Goal: Task Accomplishment & Management: Use online tool/utility

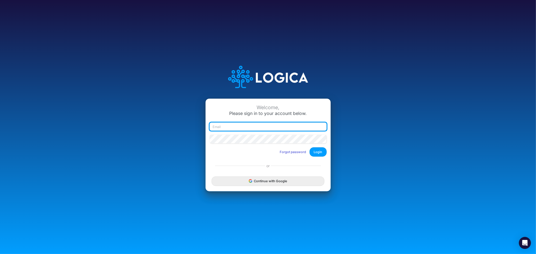
click at [241, 126] on input "email" at bounding box center [268, 127] width 117 height 9
type input "[PERSON_NAME][EMAIL_ADDRESS][PERSON_NAME][DOMAIN_NAME]"
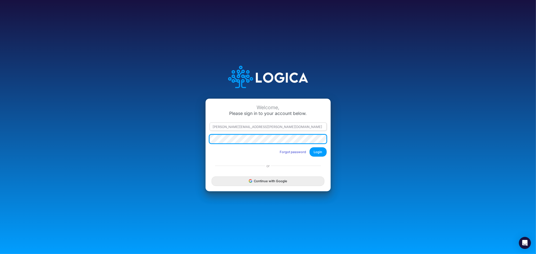
click at [310, 148] on button "Login" at bounding box center [318, 152] width 17 height 9
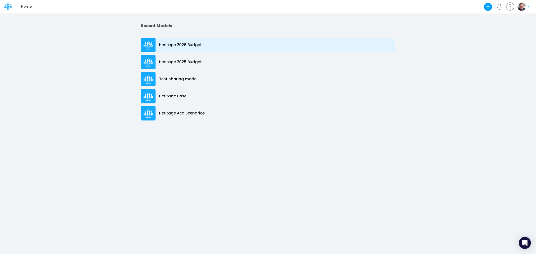
click at [192, 46] on p "Heritage 2026 Budget" at bounding box center [180, 45] width 43 height 6
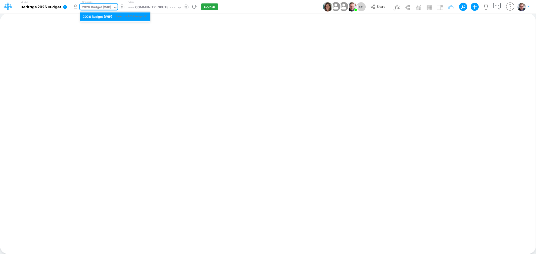
click at [103, 6] on div "2026 Budget (WIP)" at bounding box center [96, 8] width 29 height 6
click at [155, 6] on div "=== COMMUNITY INPUTS ===" at bounding box center [151, 8] width 47 height 6
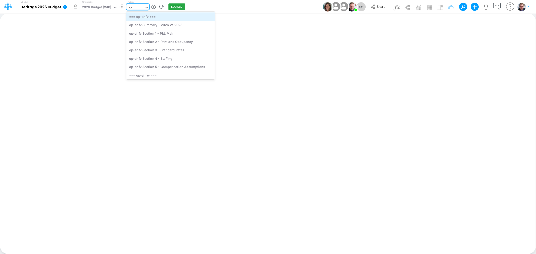
type input "opg"
click at [167, 32] on div "op-opg Section 1 - P&L Main" at bounding box center [166, 33] width 81 height 8
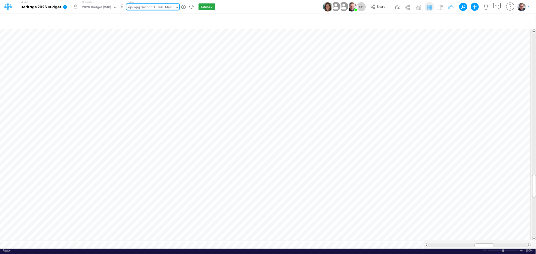
click at [155, 6] on div "op-opg Section 1 - P&L Main" at bounding box center [150, 8] width 44 height 6
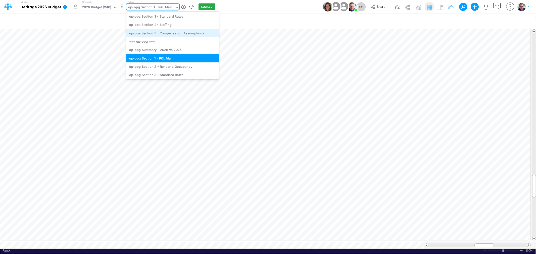
scroll to position [944, 0]
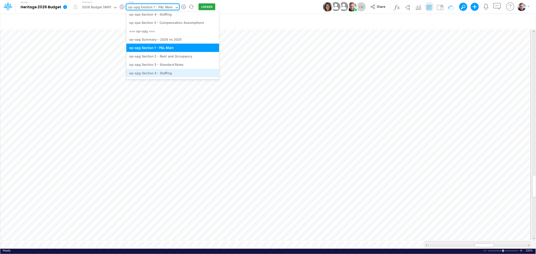
click at [157, 70] on div "op-opg Section 4 - Staffing" at bounding box center [172, 73] width 93 height 8
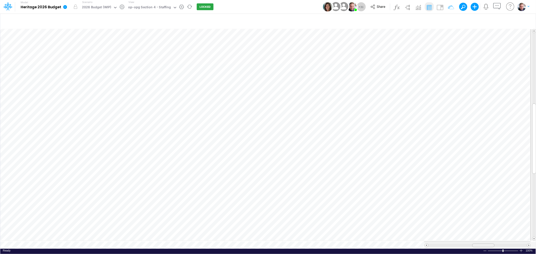
drag, startPoint x: 490, startPoint y: 243, endPoint x: 476, endPoint y: 243, distance: 13.6
click at [476, 244] on div at bounding box center [483, 246] width 22 height 4
click at [439, 9] on img at bounding box center [440, 7] width 8 height 8
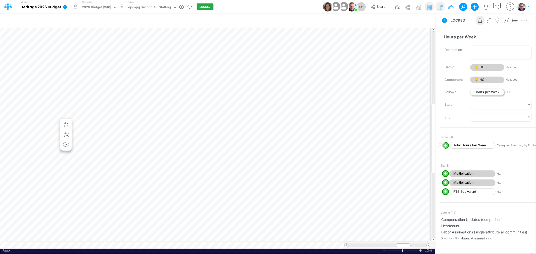
click at [486, 93] on span "Hours per Week" at bounding box center [487, 92] width 34 height 7
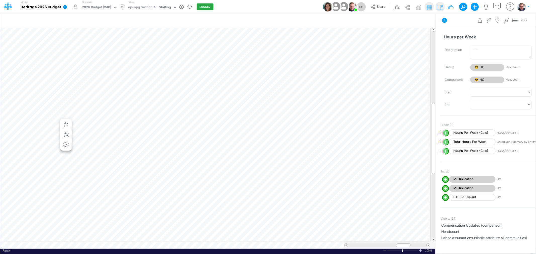
scroll to position [0, 0]
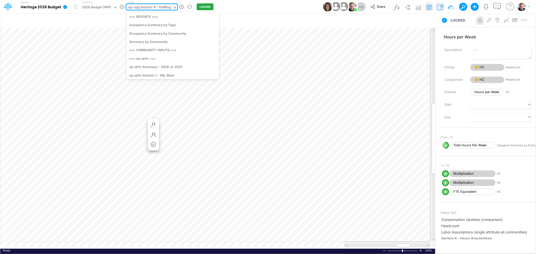
scroll to position [944, 0]
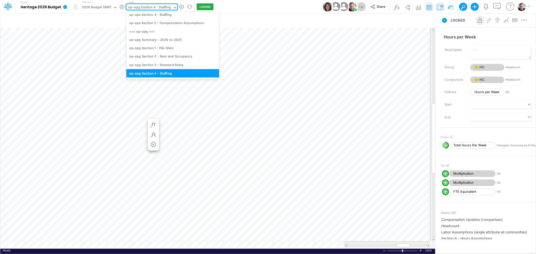
click at [159, 9] on div "op-opg Section 4 - Staffing" at bounding box center [149, 8] width 43 height 6
click at [173, 8] on icon at bounding box center [175, 7] width 5 height 5
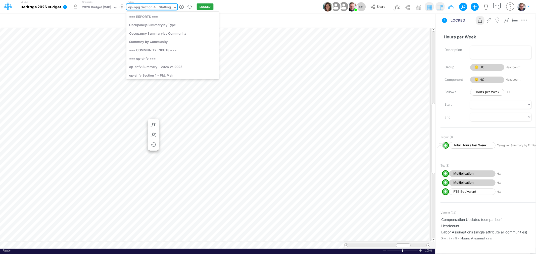
click at [173, 8] on icon at bounding box center [175, 7] width 5 height 5
type input "lab"
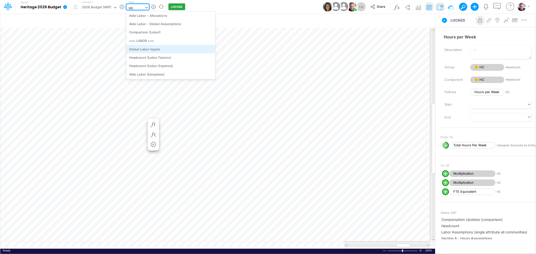
scroll to position [0, 0]
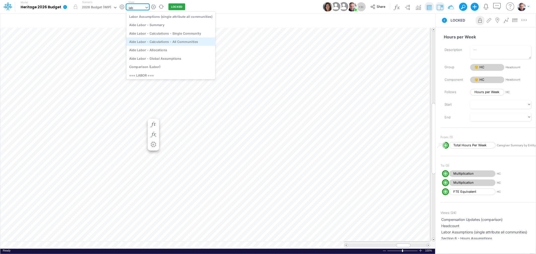
click at [165, 42] on div "Aide Labor - Calculations - All Communities" at bounding box center [170, 41] width 89 height 8
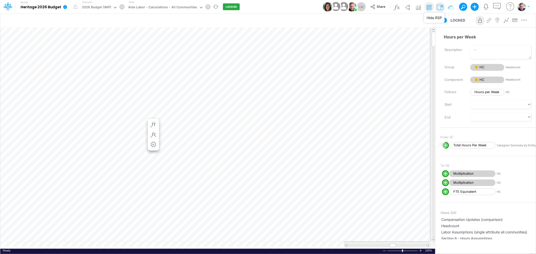
click at [442, 7] on img at bounding box center [440, 7] width 8 height 8
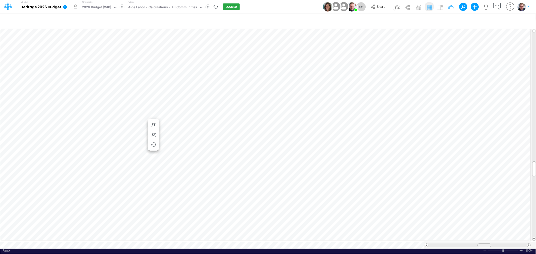
click at [482, 244] on div at bounding box center [484, 246] width 14 height 4
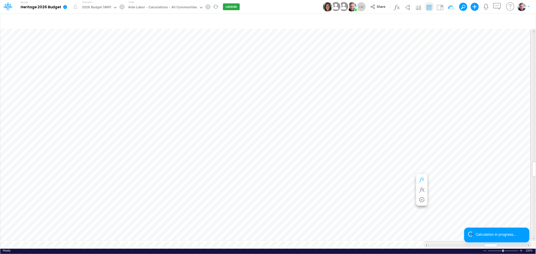
scroll to position [0, 0]
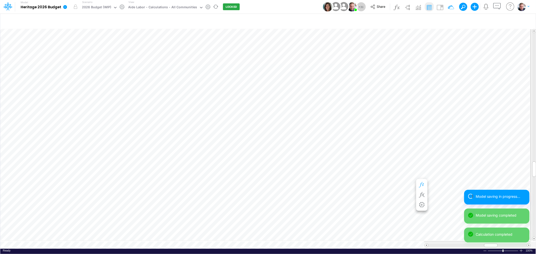
scroll to position [0, 0]
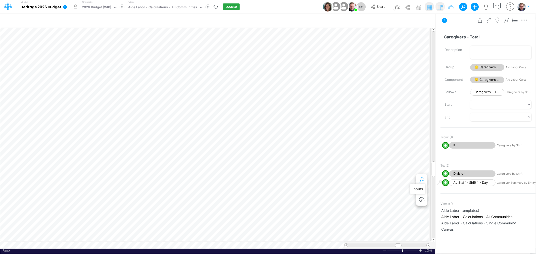
click at [422, 180] on icon "button" at bounding box center [422, 179] width 8 height 5
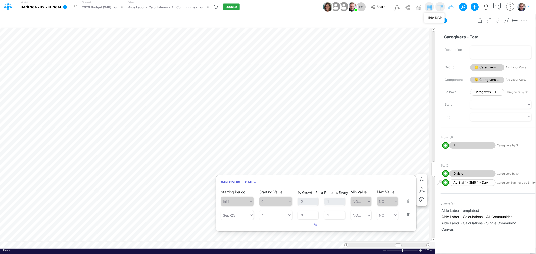
click at [443, 5] on img at bounding box center [440, 7] width 8 height 8
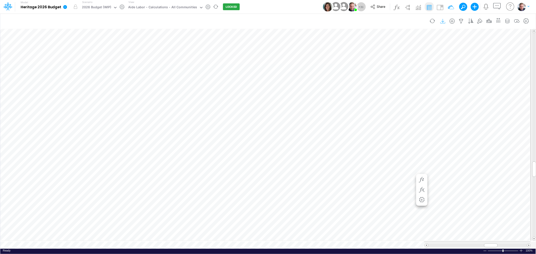
scroll to position [0, 0]
click at [447, 178] on icon "button" at bounding box center [446, 179] width 8 height 5
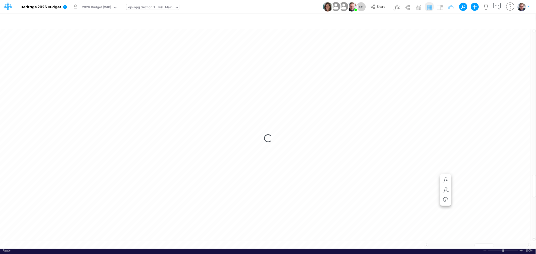
click at [154, 8] on div "op-opg Section 1 - P&L Main" at bounding box center [150, 8] width 44 height 6
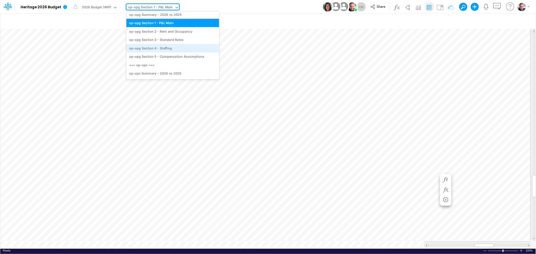
scroll to position [972, 0]
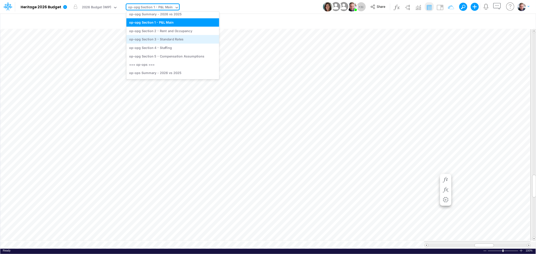
click at [170, 41] on div "op-opg Section 3 - Standard Rates" at bounding box center [172, 39] width 93 height 8
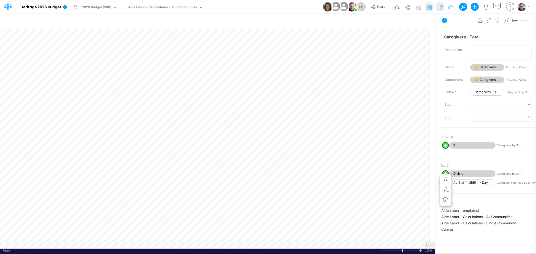
scroll to position [0, 0]
click at [442, 9] on img at bounding box center [440, 7] width 8 height 8
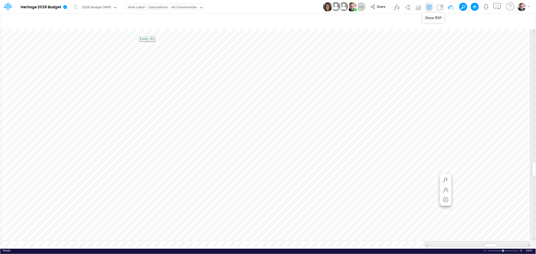
click at [149, 8] on div "Aide Labor - Calculations - All Communities" at bounding box center [162, 8] width 69 height 6
click at [197, 240] on span "Close" at bounding box center [204, 239] width 14 height 5
click at [211, 236] on span "Close" at bounding box center [217, 237] width 14 height 5
click at [173, 237] on span "Close" at bounding box center [179, 237] width 14 height 5
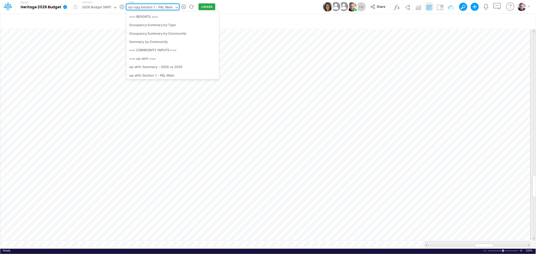
click at [147, 6] on div "op-opg Section 1 - P&L Main" at bounding box center [150, 8] width 44 height 6
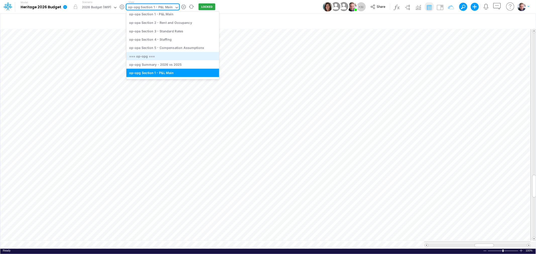
scroll to position [889, 0]
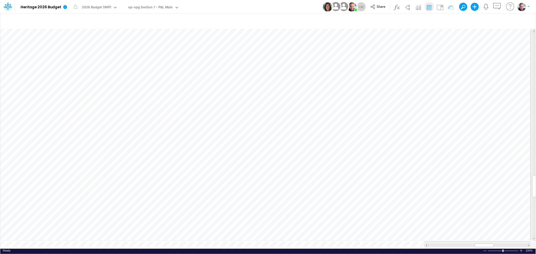
click at [249, 9] on div "Model Heritage 2026 Budget Edit model settings Duplicate Import QuickBooks Quic…" at bounding box center [268, 7] width 482 height 14
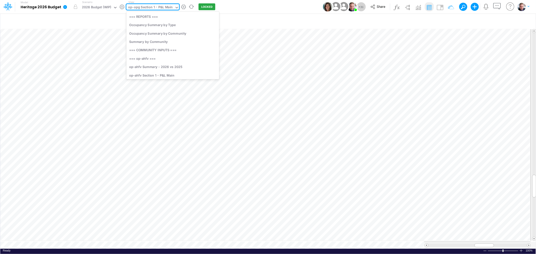
click at [155, 8] on div "op-opg Section 1 - P&L Main" at bounding box center [150, 8] width 44 height 6
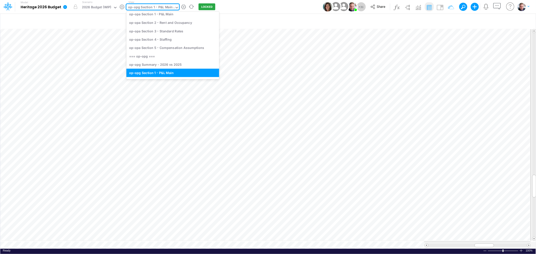
scroll to position [320, 0]
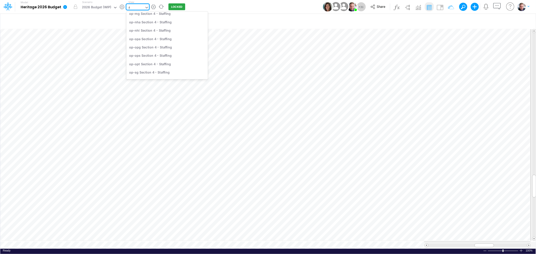
type input "fv"
click at [172, 57] on div "op-ahfv Section 4 - Staffing" at bounding box center [166, 58] width 81 height 8
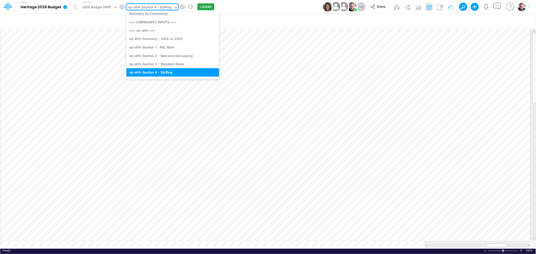
click at [165, 9] on div "op-ahfv Section 4 - Staffing" at bounding box center [149, 8] width 43 height 6
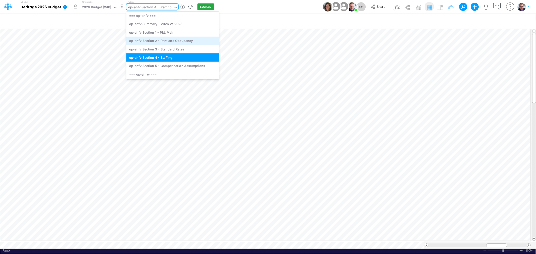
scroll to position [59, 0]
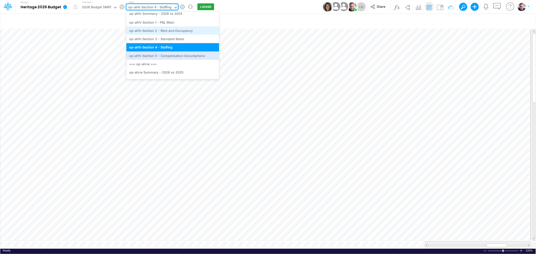
click at [159, 55] on div "op-ahfv Section 5 - Compensation Assumptions" at bounding box center [172, 56] width 93 height 8
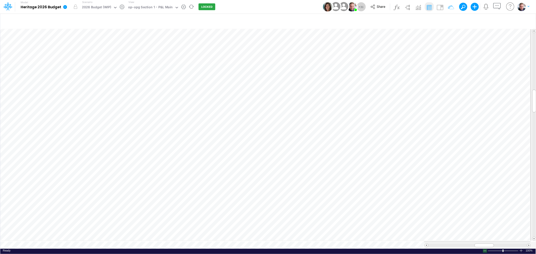
click at [484, 249] on div at bounding box center [485, 251] width 4 height 4
drag, startPoint x: 483, startPoint y: 243, endPoint x: 491, endPoint y: 243, distance: 7.8
click at [491, 244] on span at bounding box center [491, 245] width 3 height 3
drag, startPoint x: 483, startPoint y: 243, endPoint x: 490, endPoint y: 245, distance: 6.8
click at [490, 245] on div at bounding box center [498, 246] width 22 height 4
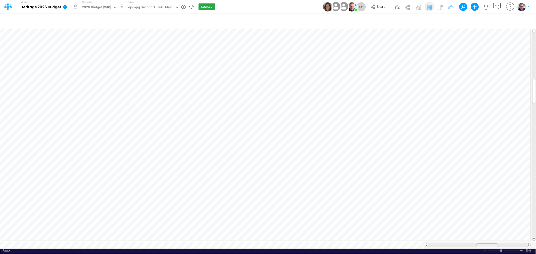
drag, startPoint x: 504, startPoint y: 244, endPoint x: 493, endPoint y: 244, distance: 11.1
click at [493, 244] on div at bounding box center [487, 246] width 22 height 4
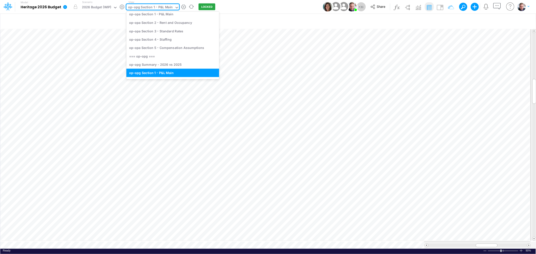
click at [161, 7] on div "op-opg Section 1 - P&L Main" at bounding box center [150, 8] width 44 height 6
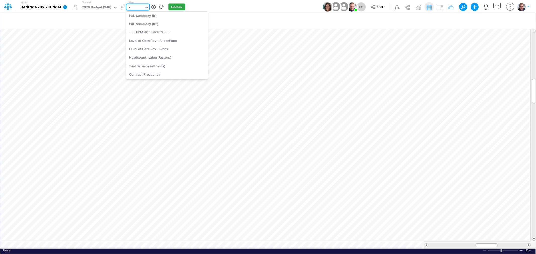
scroll to position [292, 0]
type input "fv"
click at [167, 54] on div "op-ahfv Section 4 - Staffing" at bounding box center [166, 58] width 81 height 8
click at [484, 249] on div at bounding box center [485, 251] width 4 height 4
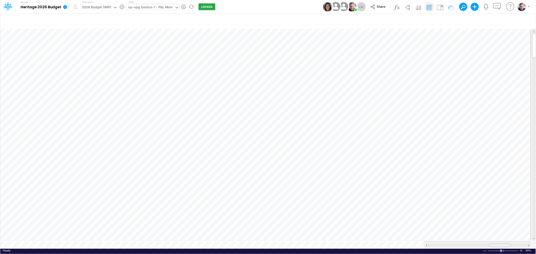
drag, startPoint x: 480, startPoint y: 242, endPoint x: 494, endPoint y: 243, distance: 13.6
click at [494, 244] on div at bounding box center [500, 246] width 22 height 4
click at [132, 239] on span "Close" at bounding box center [138, 239] width 14 height 5
click at [155, 9] on div "op-ahfv Section 4 - Staffing" at bounding box center [149, 8] width 43 height 6
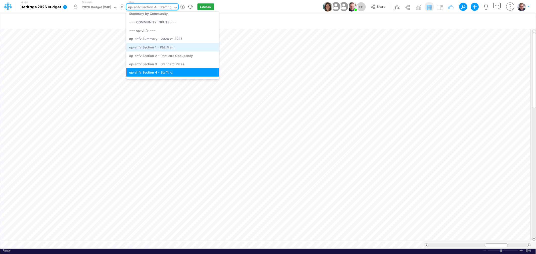
click at [158, 48] on div "op-ahfv Section 1 - P&L Main" at bounding box center [172, 47] width 93 height 8
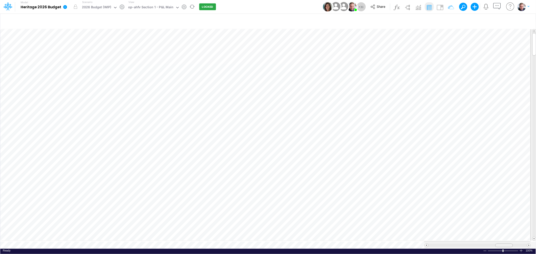
drag, startPoint x: 485, startPoint y: 242, endPoint x: 505, endPoint y: 243, distance: 19.6
click at [505, 244] on span at bounding box center [503, 245] width 3 height 3
click at [196, 44] on div "Paste Cut Copy AutoFill 36.39584" at bounding box center [267, 138] width 535 height 221
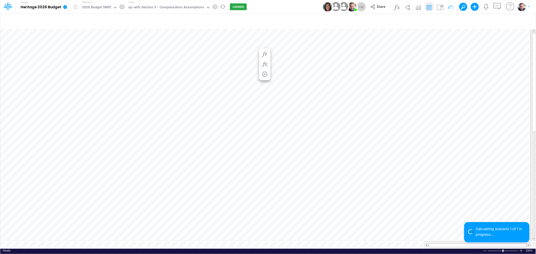
scroll to position [0, 0]
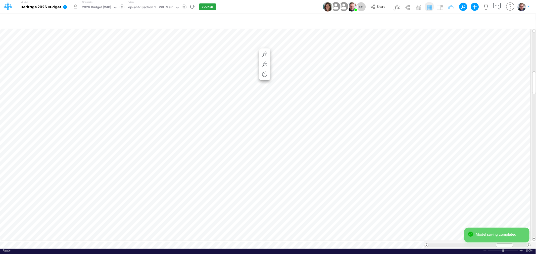
click at [426, 244] on span at bounding box center [426, 245] width 3 height 3
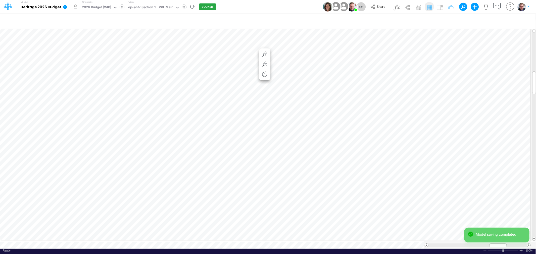
click at [426, 244] on span at bounding box center [426, 245] width 3 height 3
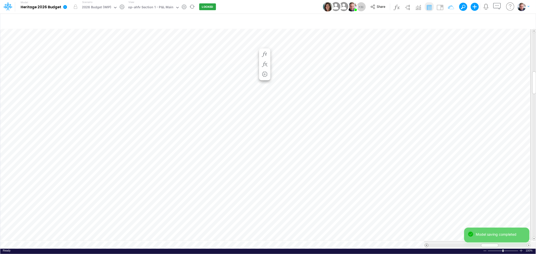
click at [426, 244] on span at bounding box center [426, 245] width 3 height 3
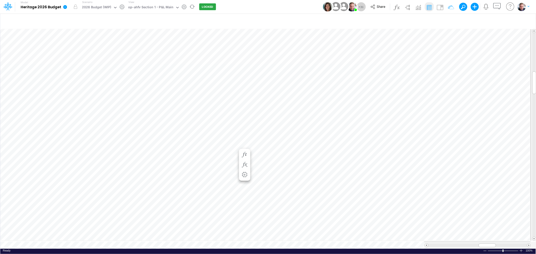
scroll to position [0, 0]
drag, startPoint x: 483, startPoint y: 242, endPoint x: 502, endPoint y: 243, distance: 18.6
click at [502, 244] on span at bounding box center [502, 245] width 3 height 3
click at [208, 44] on div "Paste Cut Copy AutoFill 50" at bounding box center [267, 138] width 535 height 221
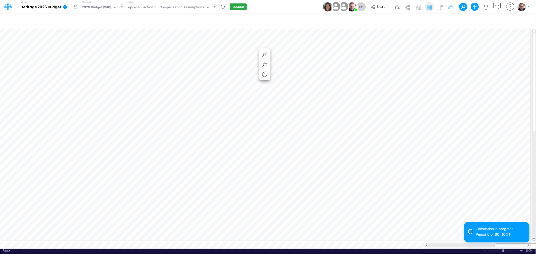
scroll to position [0, 0]
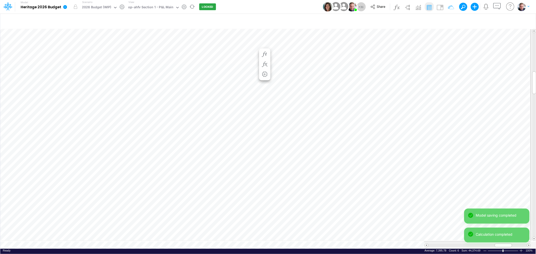
scroll to position [0, 0]
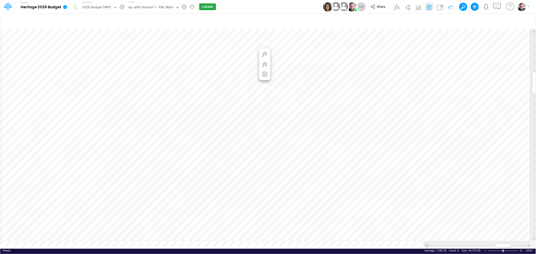
click at [426, 244] on span at bounding box center [426, 245] width 3 height 3
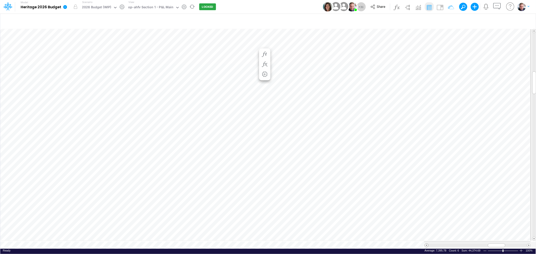
click at [426, 244] on span at bounding box center [426, 245] width 3 height 3
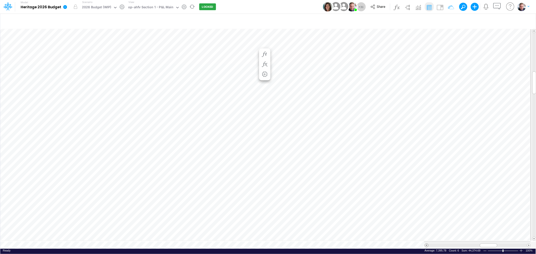
click at [426, 244] on span at bounding box center [426, 245] width 3 height 3
click at [488, 244] on span at bounding box center [486, 245] width 3 height 3
drag, startPoint x: 484, startPoint y: 243, endPoint x: 504, endPoint y: 244, distance: 20.1
click at [504, 244] on div at bounding box center [508, 246] width 18 height 4
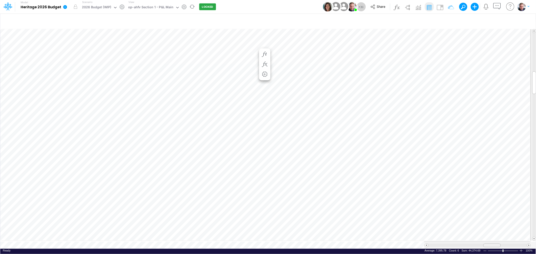
drag, startPoint x: 506, startPoint y: 243, endPoint x: 491, endPoint y: 241, distance: 15.4
click at [491, 244] on span at bounding box center [491, 245] width 3 height 3
click at [246, 158] on icon "button" at bounding box center [245, 159] width 8 height 5
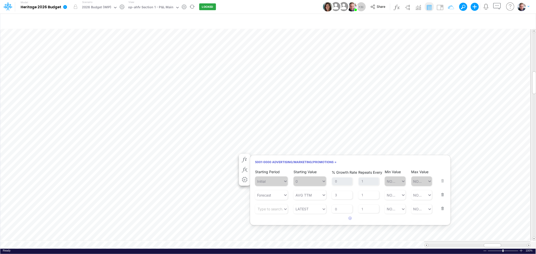
click at [454, 244] on div at bounding box center [477, 246] width 99 height 4
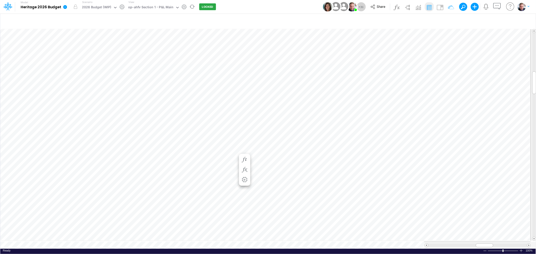
scroll to position [0, 0]
drag, startPoint x: 485, startPoint y: 245, endPoint x: 504, endPoint y: 245, distance: 18.6
click at [504, 245] on span at bounding box center [502, 245] width 3 height 3
drag, startPoint x: 496, startPoint y: 243, endPoint x: 436, endPoint y: 245, distance: 59.8
click at [436, 245] on div at bounding box center [477, 245] width 107 height 7
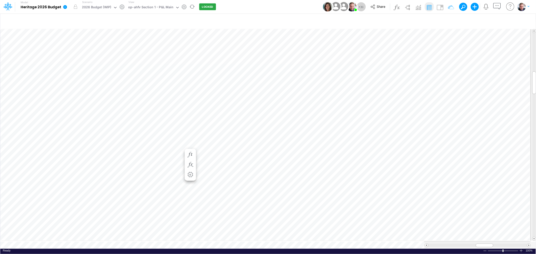
scroll to position [0, 0]
click at [205, 45] on div "Paste Cut Copy AutoFill 48" at bounding box center [267, 138] width 535 height 221
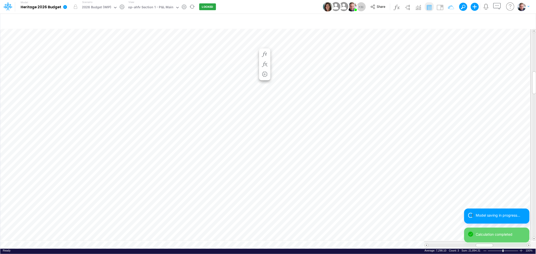
scroll to position [0, 0]
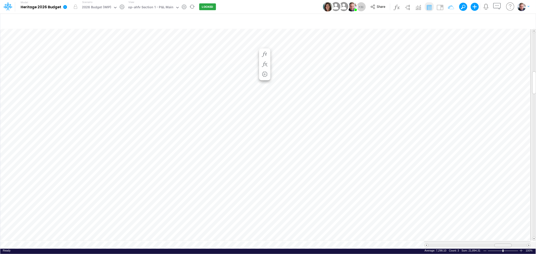
drag, startPoint x: 484, startPoint y: 245, endPoint x: 503, endPoint y: 244, distance: 18.6
click at [503, 244] on span at bounding box center [502, 245] width 3 height 3
drag, startPoint x: 503, startPoint y: 243, endPoint x: 506, endPoint y: 241, distance: 3.5
click at [506, 244] on span at bounding box center [506, 245] width 3 height 3
drag, startPoint x: 507, startPoint y: 243, endPoint x: 501, endPoint y: 244, distance: 5.9
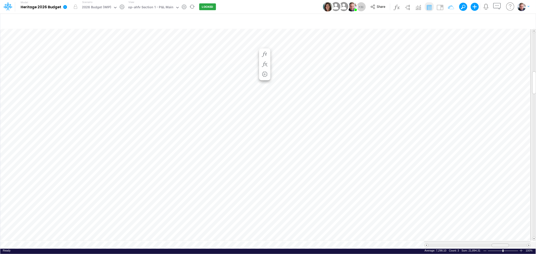
click at [501, 244] on span at bounding box center [500, 245] width 3 height 3
click at [498, 6] on icon "button" at bounding box center [496, 6] width 9 height 9
click at [479, 84] on div "5000-0002 Marketing Labor" at bounding box center [483, 128] width 93 height 205
click at [475, 54] on div "5000-0002 Marketing Labor" at bounding box center [483, 128] width 93 height 205
click at [484, 96] on div "5000-0002 Marketing Labor" at bounding box center [483, 128] width 93 height 205
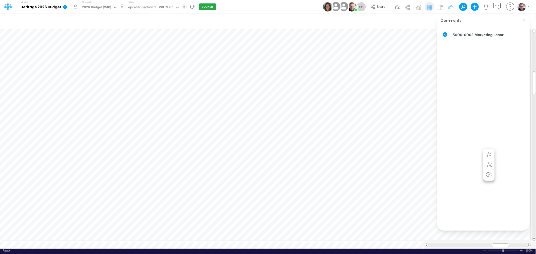
click at [480, 119] on div "5000-0002 Marketing Labor" at bounding box center [483, 128] width 93 height 205
click at [461, 99] on div "5000-0002 Marketing Labor" at bounding box center [483, 128] width 93 height 205
click at [445, 35] on icon at bounding box center [445, 34] width 5 height 5
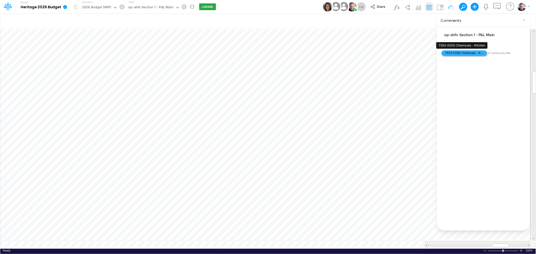
click at [472, 53] on span "7353-0000 Chemicals - Kitchen" at bounding box center [464, 54] width 45 height 6
click at [446, 33] on icon at bounding box center [445, 34] width 5 height 5
click at [500, 53] on span "G-Community-P&L" at bounding box center [507, 53] width 38 height 4
click at [444, 33] on icon at bounding box center [445, 34] width 5 height 5
click at [445, 32] on icon at bounding box center [445, 34] width 5 height 5
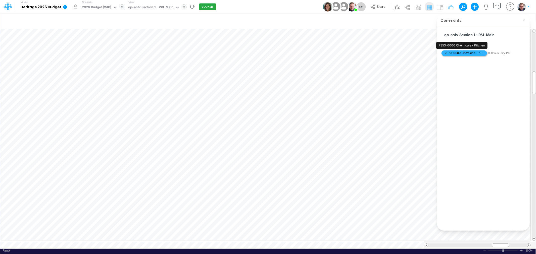
click at [451, 52] on span "7353-0000 Chemicals - Kitchen" at bounding box center [464, 54] width 45 height 6
click at [474, 78] on div "5001-0000 Advertising/Marketing/Promotions" at bounding box center [483, 128] width 93 height 205
click at [474, 86] on div "5001-0000 Advertising/Marketing/Promotions" at bounding box center [483, 128] width 93 height 205
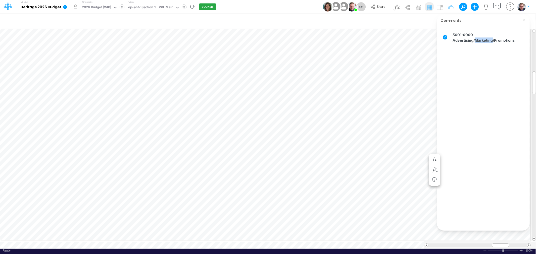
click at [474, 58] on div "5001-0000 Advertising/Marketing/Promotions" at bounding box center [483, 128] width 93 height 205
click at [463, 127] on div "5001-0000 Advertising/Marketing/Promotions" at bounding box center [483, 128] width 93 height 205
click at [459, 44] on div "5001-0000 Advertising/Marketing/Promotions" at bounding box center [483, 128] width 93 height 205
click at [467, 91] on div "5001-0000 Advertising/Marketing/Promotions" at bounding box center [483, 128] width 93 height 205
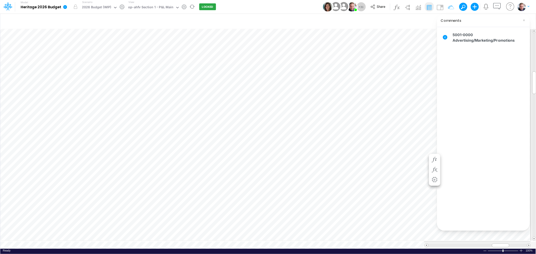
click at [468, 114] on div "5001-0000 Advertising/Marketing/Promotions" at bounding box center [483, 128] width 93 height 205
click at [474, 130] on div "5001-0000 Advertising/Marketing/Promotions" at bounding box center [483, 128] width 93 height 205
click at [486, 83] on div "Hours per Week" at bounding box center [483, 128] width 93 height 205
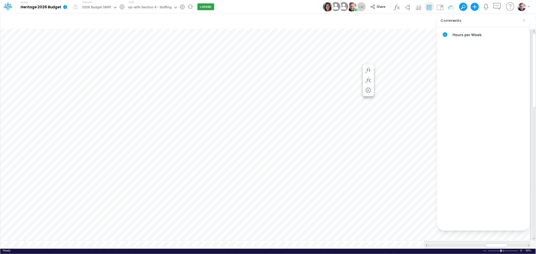
click at [473, 102] on div "Hours per Week" at bounding box center [483, 128] width 93 height 205
click at [473, 103] on div "Hours per Week" at bounding box center [483, 128] width 93 height 205
click at [464, 143] on div "Hours per Week" at bounding box center [483, 128] width 93 height 205
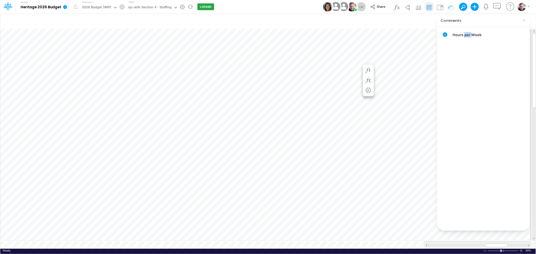
click at [464, 146] on div "Hours per Week" at bounding box center [483, 128] width 93 height 205
click at [466, 173] on div "Hours per Week" at bounding box center [483, 128] width 93 height 205
click at [497, 7] on icon "button" at bounding box center [496, 6] width 9 height 9
click at [441, 7] on img at bounding box center [440, 7] width 8 height 8
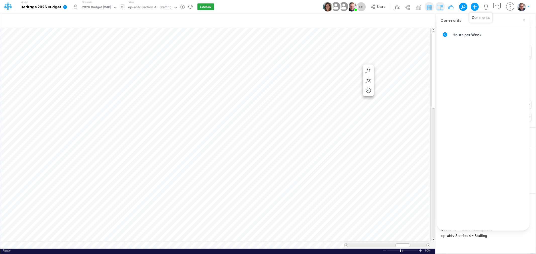
click at [498, 5] on icon "button" at bounding box center [496, 6] width 9 height 9
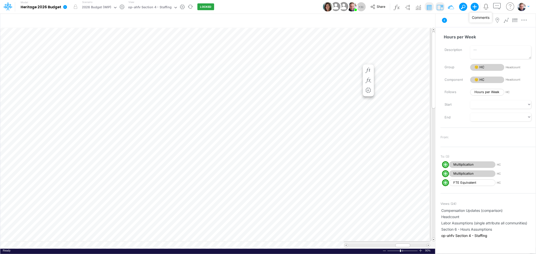
click at [498, 5] on icon "button" at bounding box center [496, 6] width 9 height 9
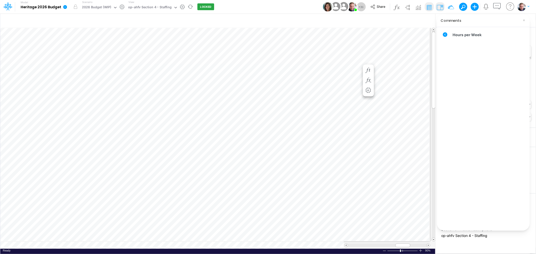
click at [477, 92] on div "Hours per Week" at bounding box center [483, 128] width 93 height 205
click at [474, 137] on div "Hours per Week" at bounding box center [483, 128] width 93 height 205
click at [474, 158] on div "Hours per Week" at bounding box center [483, 128] width 93 height 205
click at [462, 87] on div "Hours per Week" at bounding box center [483, 128] width 93 height 205
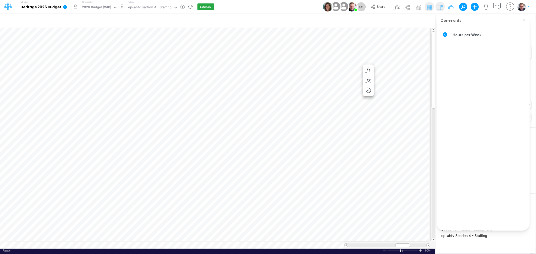
click at [462, 59] on div "Hours per Week" at bounding box center [483, 128] width 93 height 205
click at [459, 45] on div "Hours per Week" at bounding box center [483, 128] width 93 height 205
click at [459, 41] on div "Hours per Week" at bounding box center [483, 128] width 93 height 205
click at [481, 38] on span "Hours per Week" at bounding box center [467, 34] width 29 height 9
click at [494, 39] on div "Hours per Week" at bounding box center [483, 128] width 93 height 205
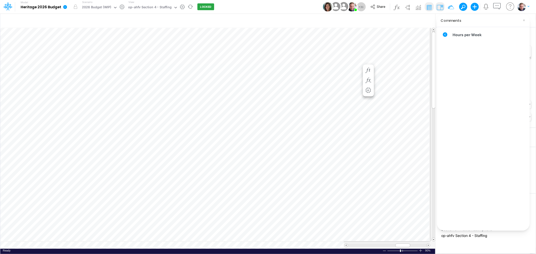
click at [494, 39] on div "Hours per Week" at bounding box center [483, 128] width 93 height 205
click at [483, 114] on div "Hours per Week" at bounding box center [483, 128] width 93 height 205
click at [485, 164] on div "Hours per Week" at bounding box center [483, 128] width 93 height 205
click at [484, 193] on div "Hours per Week" at bounding box center [483, 128] width 93 height 205
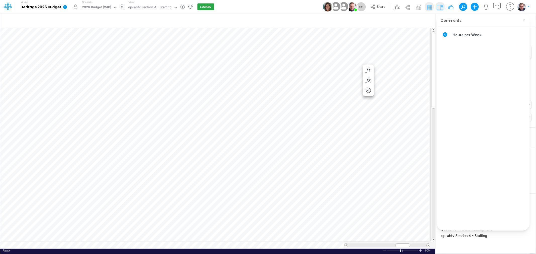
drag, startPoint x: 483, startPoint y: 194, endPoint x: 464, endPoint y: 102, distance: 94.3
click at [483, 190] on div "Hours per Week" at bounding box center [483, 128] width 93 height 205
click at [464, 101] on div "Hours per Week" at bounding box center [483, 128] width 93 height 205
drag, startPoint x: 463, startPoint y: 94, endPoint x: 465, endPoint y: 64, distance: 30.5
click at [464, 91] on div "Hours per Week" at bounding box center [483, 128] width 93 height 205
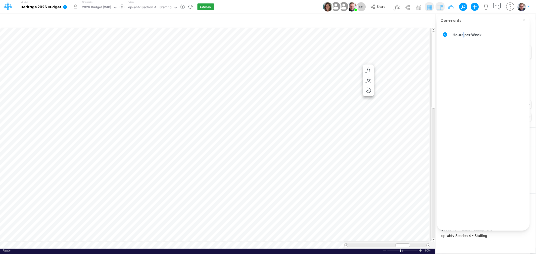
drag, startPoint x: 464, startPoint y: 44, endPoint x: 464, endPoint y: 39, distance: 4.6
click at [464, 43] on div "Hours per Week" at bounding box center [483, 128] width 93 height 205
drag, startPoint x: 496, startPoint y: 48, endPoint x: 494, endPoint y: 51, distance: 3.0
click at [496, 48] on div "Hours per Week" at bounding box center [483, 128] width 93 height 205
click at [487, 72] on div "Hours per Week" at bounding box center [483, 128] width 93 height 205
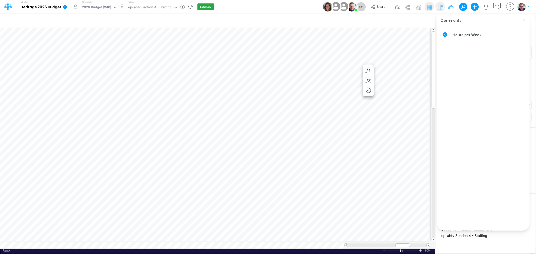
drag, startPoint x: 479, startPoint y: 107, endPoint x: 473, endPoint y: 148, distance: 41.3
click at [478, 114] on div "Hours per Week" at bounding box center [483, 128] width 93 height 205
drag, startPoint x: 473, startPoint y: 148, endPoint x: 473, endPoint y: 175, distance: 27.4
click at [473, 158] on div "Hours per Week" at bounding box center [483, 128] width 93 height 205
drag, startPoint x: 473, startPoint y: 175, endPoint x: 472, endPoint y: 187, distance: 12.4
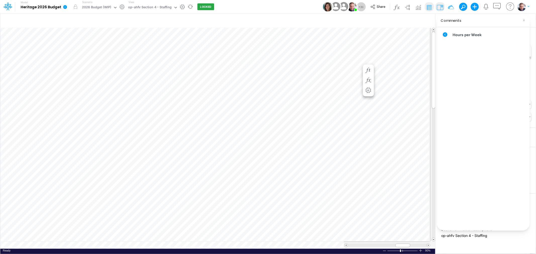
click at [473, 180] on div "Hours per Week" at bounding box center [483, 128] width 93 height 205
click at [492, 75] on div "Hours per Week" at bounding box center [483, 128] width 93 height 205
click at [454, 54] on div "Hours per Week" at bounding box center [483, 128] width 93 height 205
click at [497, 7] on icon "button" at bounding box center [496, 6] width 9 height 9
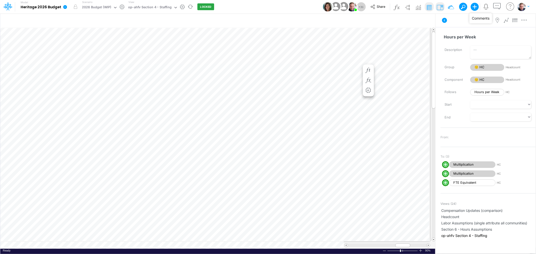
click at [497, 7] on icon "button" at bounding box center [496, 6] width 9 height 9
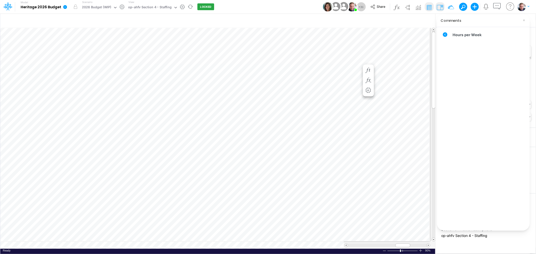
click at [488, 169] on div "Hours per Week" at bounding box center [483, 128] width 93 height 205
click at [485, 210] on div "Hours per Week" at bounding box center [483, 128] width 93 height 205
click at [481, 217] on div "Hours per Week" at bounding box center [483, 128] width 93 height 205
click at [486, 190] on div "Hours per Week" at bounding box center [483, 128] width 93 height 205
click at [476, 153] on div "Hours per Week" at bounding box center [483, 128] width 93 height 205
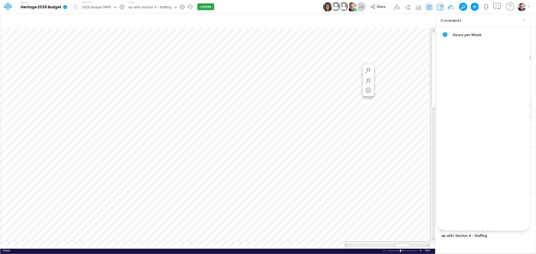
click at [476, 210] on div "Hours per Week" at bounding box center [483, 128] width 93 height 205
click at [500, 6] on icon "button" at bounding box center [496, 6] width 9 height 9
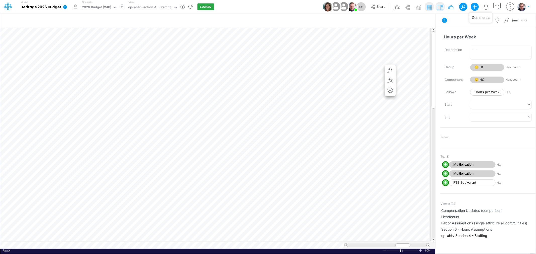
click at [500, 6] on icon "button" at bounding box center [496, 6] width 9 height 9
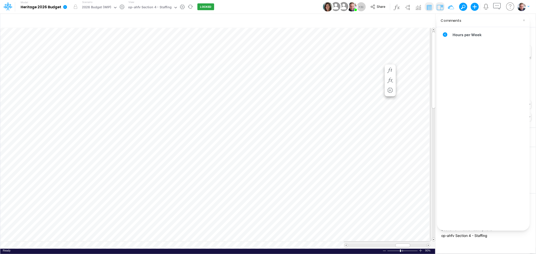
click at [473, 190] on div "Hours per Week" at bounding box center [483, 128] width 93 height 205
click at [472, 179] on div "Hours per Week" at bounding box center [483, 128] width 93 height 205
click at [496, 4] on icon "button" at bounding box center [496, 6] width 9 height 9
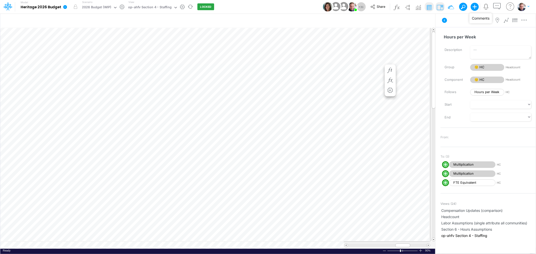
click at [496, 8] on icon "button" at bounding box center [496, 6] width 9 height 9
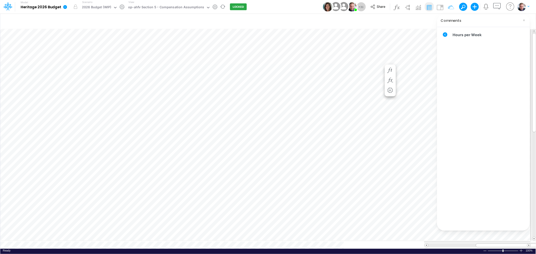
scroll to position [0, 0]
click at [497, 5] on icon "button" at bounding box center [496, 6] width 9 height 9
click at [496, 4] on icon "button" at bounding box center [496, 6] width 9 height 9
click at [469, 138] on div "Hours per Week" at bounding box center [483, 128] width 93 height 205
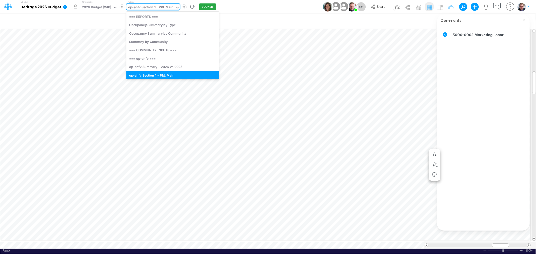
click at [148, 8] on div "op-ahfv Section 1 - P&L Main" at bounding box center [150, 8] width 45 height 6
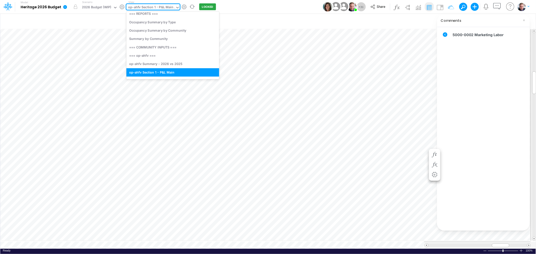
type input "rw"
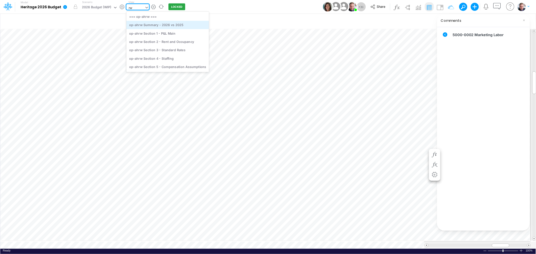
click at [160, 25] on div "op-ahrw Summary - 2026 vs 2025" at bounding box center [167, 25] width 82 height 8
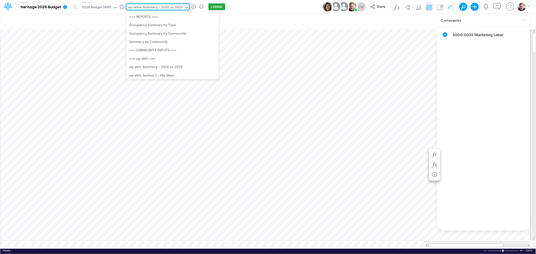
click at [162, 10] on div "op-ahrw Summary - 2026 vs 2025" at bounding box center [155, 8] width 55 height 6
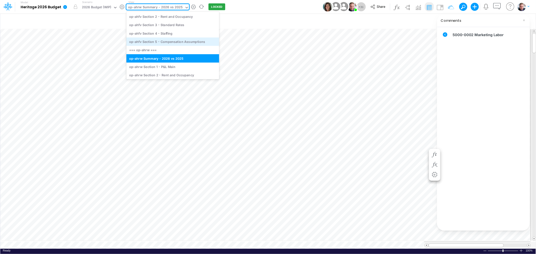
scroll to position [87, 0]
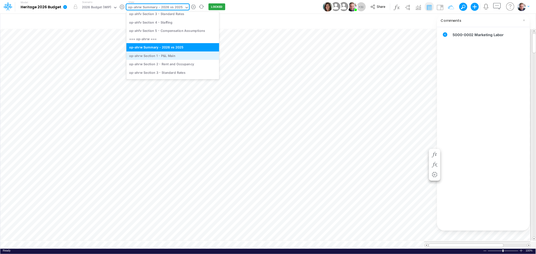
click at [173, 56] on div "op-ahrw Section 1 - P&L Main" at bounding box center [172, 56] width 93 height 8
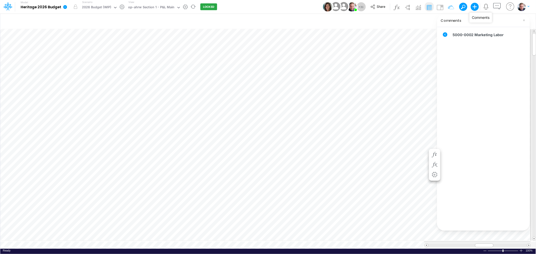
click at [496, 5] on icon "button" at bounding box center [496, 6] width 9 height 9
drag, startPoint x: 482, startPoint y: 244, endPoint x: 506, endPoint y: 242, distance: 24.2
click at [506, 244] on div at bounding box center [508, 246] width 19 height 4
